Goal: Task Accomplishment & Management: Use online tool/utility

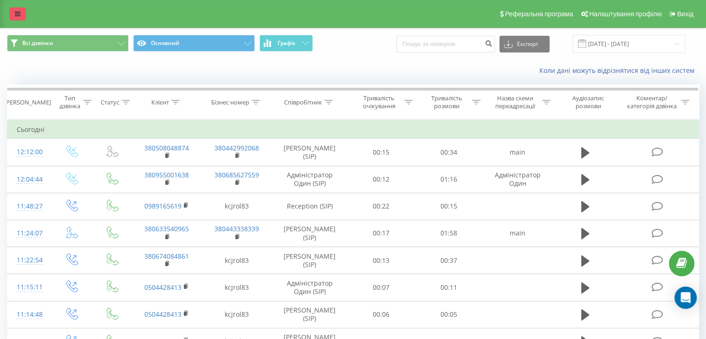
click at [19, 11] on icon at bounding box center [18, 14] width 6 height 7
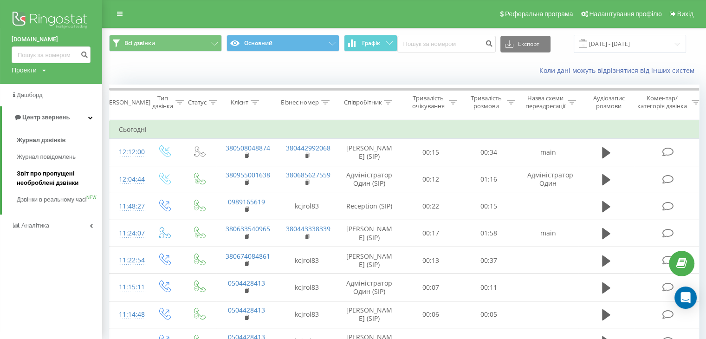
click at [29, 183] on span "Звіт про пропущені необроблені дзвінки" at bounding box center [57, 178] width 81 height 19
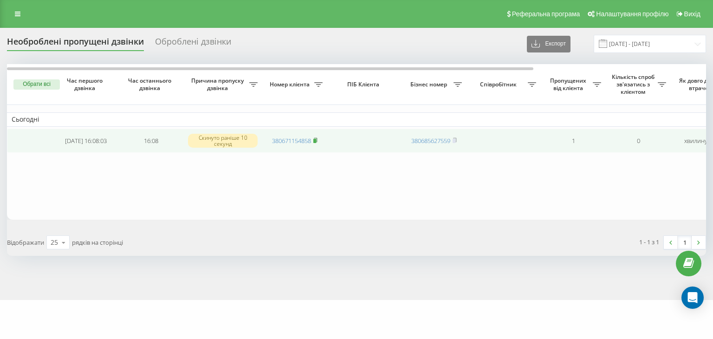
click at [317, 140] on icon at bounding box center [315, 139] width 3 height 4
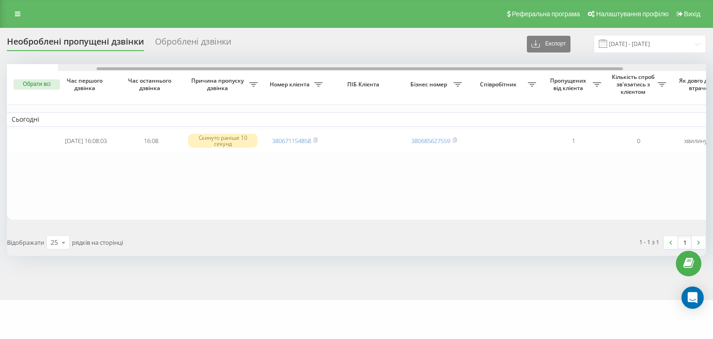
scroll to position [0, 229]
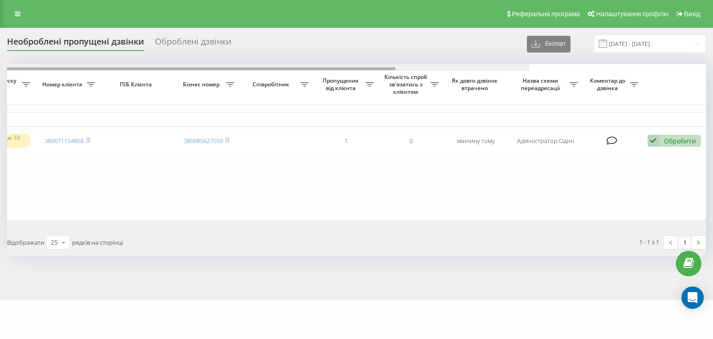
drag, startPoint x: 287, startPoint y: 67, endPoint x: 481, endPoint y: 56, distance: 194.0
click at [481, 56] on div "Необроблені пропущені дзвінки Оброблені дзвінки Експорт .csv .xlsx [DATE] - [DA…" at bounding box center [356, 145] width 699 height 221
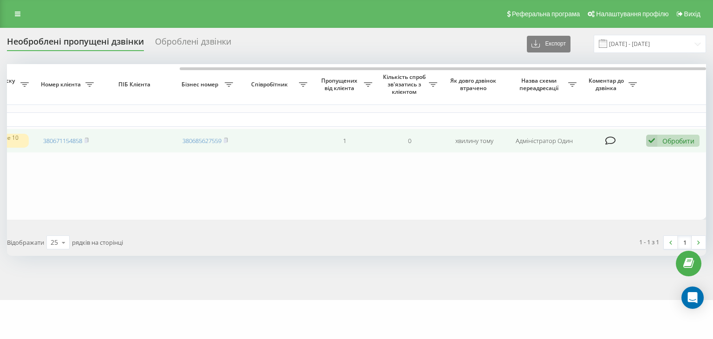
click at [677, 140] on div "Обробити" at bounding box center [679, 141] width 32 height 9
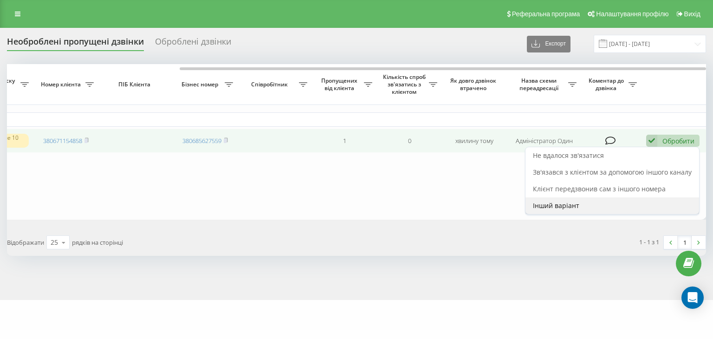
click at [594, 203] on div "Інший варіант" at bounding box center [613, 205] width 174 height 17
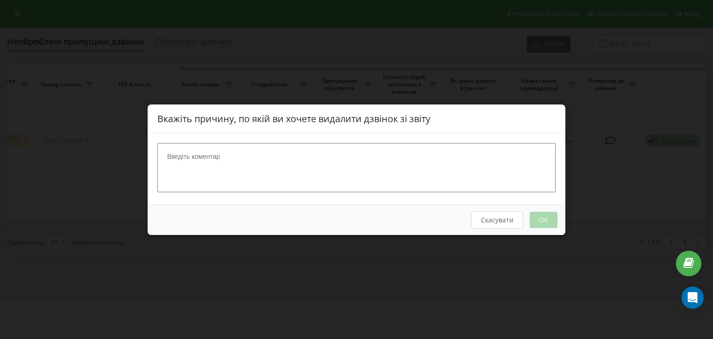
click at [310, 181] on textarea at bounding box center [356, 167] width 398 height 49
type textarea "[PERSON_NAME]"
click at [550, 217] on button "OK" at bounding box center [544, 219] width 28 height 16
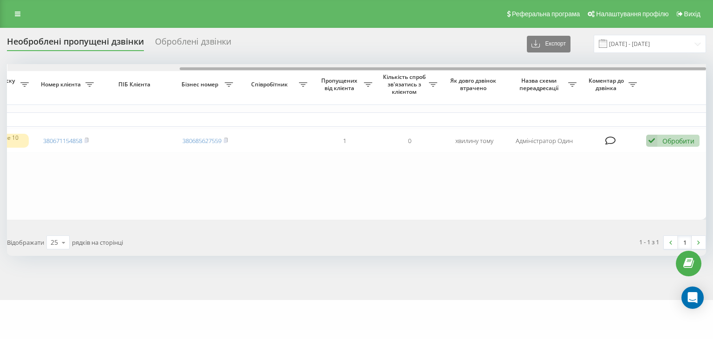
drag, startPoint x: 344, startPoint y: 69, endPoint x: 533, endPoint y: 73, distance: 189.5
click at [533, 73] on div "Обрати всі Час першого дзвінка Час останнього дзвінка Причина пропуску дзвінка …" at bounding box center [356, 142] width 699 height 156
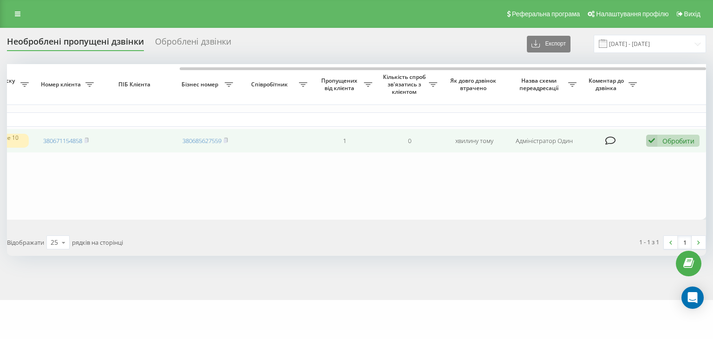
click at [678, 139] on div "Обробити" at bounding box center [679, 141] width 32 height 9
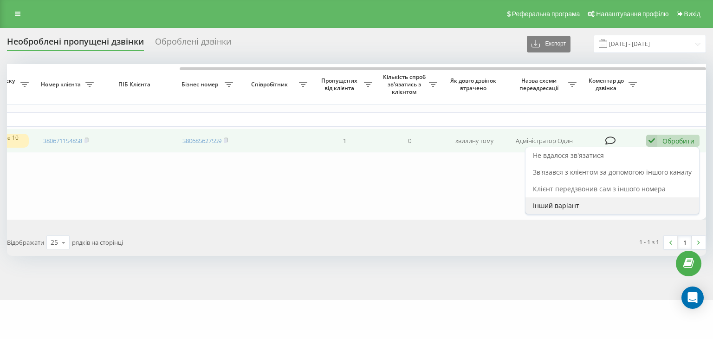
click at [593, 208] on div "Інший варіант" at bounding box center [613, 205] width 174 height 17
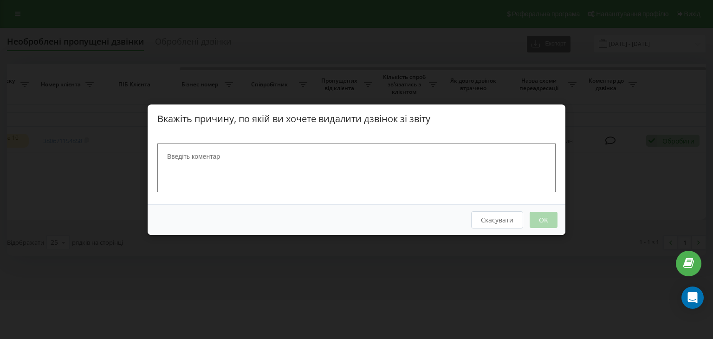
click at [301, 158] on textarea at bounding box center [356, 167] width 398 height 49
type textarea "[PERSON_NAME]"
click at [546, 211] on button "OK" at bounding box center [544, 219] width 28 height 16
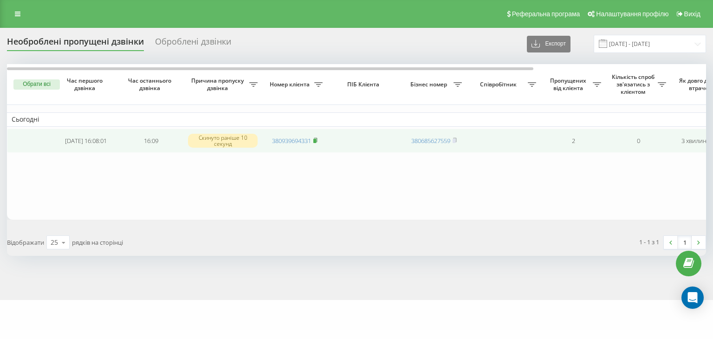
click at [316, 142] on rect at bounding box center [314, 141] width 3 height 4
click at [316, 139] on rect at bounding box center [314, 141] width 3 height 4
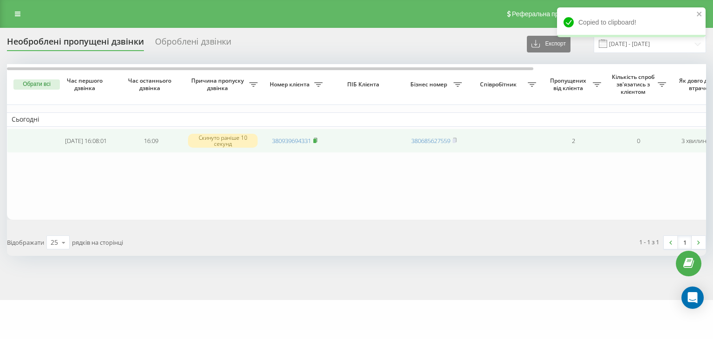
click at [317, 139] on icon at bounding box center [315, 139] width 3 height 4
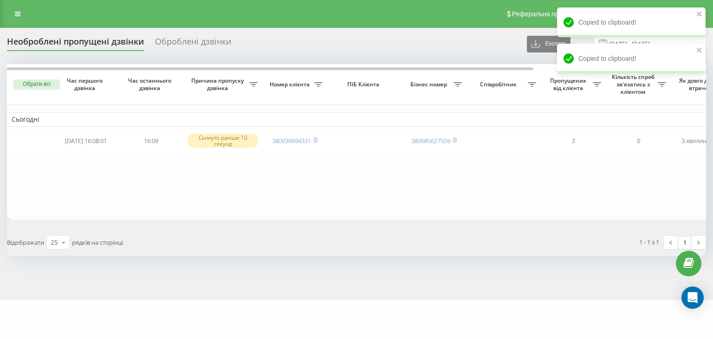
drag, startPoint x: 331, startPoint y: 338, endPoint x: 208, endPoint y: 3, distance: 357.2
click at [208, 3] on div "Реферальна програма Налаштування профілю Вихід" at bounding box center [356, 14] width 713 height 28
